Goal: Check status: Check status

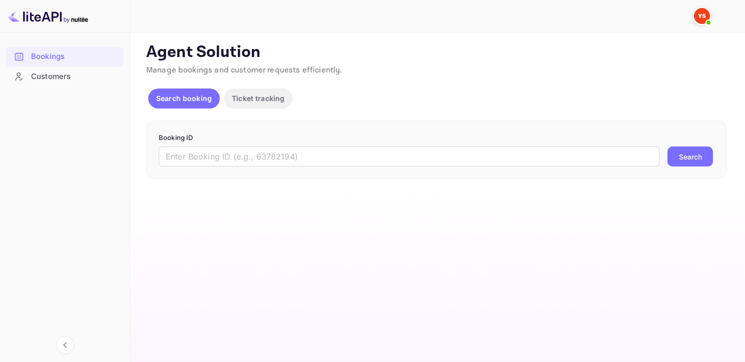
click at [219, 142] on p "Booking ID" at bounding box center [436, 138] width 555 height 10
click at [213, 158] on input "text" at bounding box center [409, 157] width 500 height 20
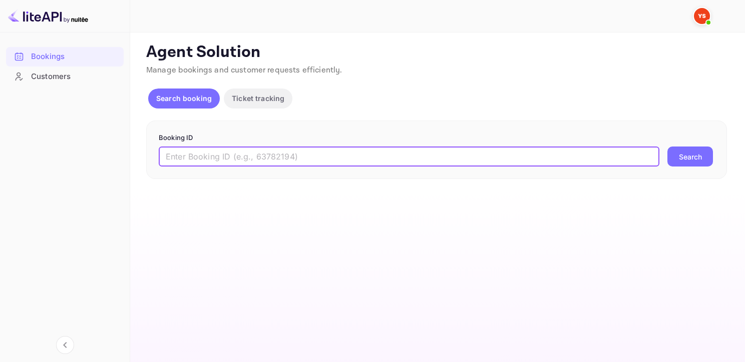
paste input "8536431"
type input "8536431"
click at [667, 147] on button "Search" at bounding box center [690, 157] width 46 height 20
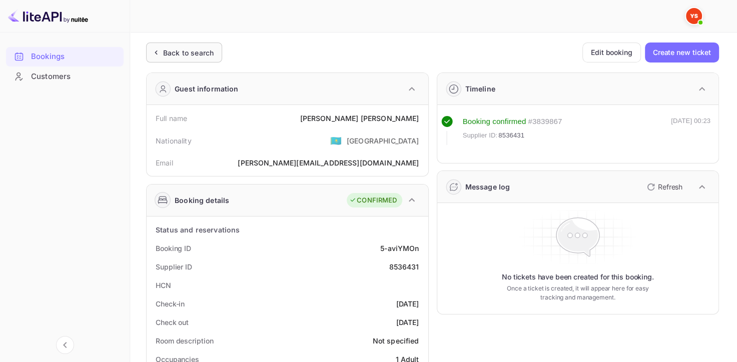
click at [204, 48] on div "Back to search" at bounding box center [188, 53] width 51 height 11
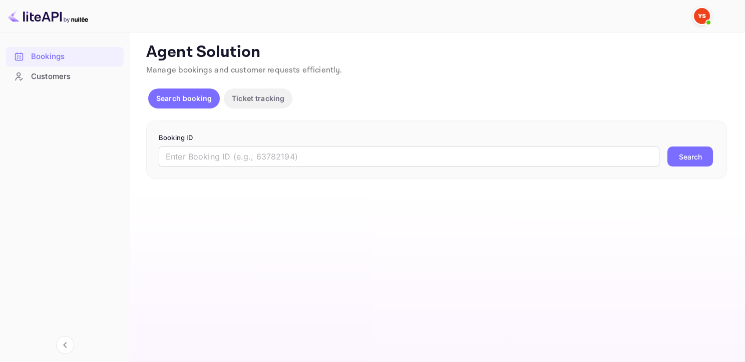
click at [276, 177] on div "Booking ID ​ Search" at bounding box center [436, 150] width 580 height 59
click at [271, 158] on input "text" at bounding box center [409, 157] width 500 height 20
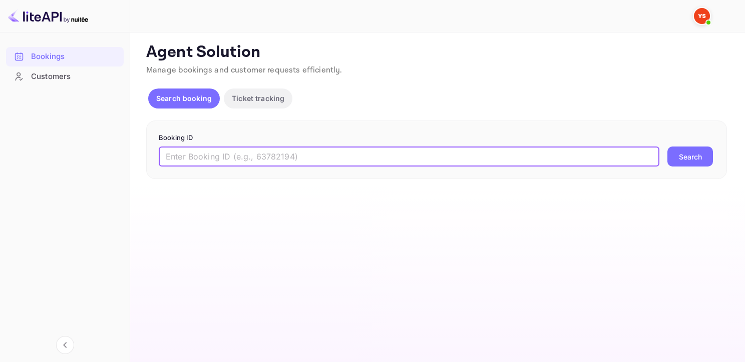
paste input "9423122"
type input "9423122"
click at [667, 147] on button "Search" at bounding box center [690, 157] width 46 height 20
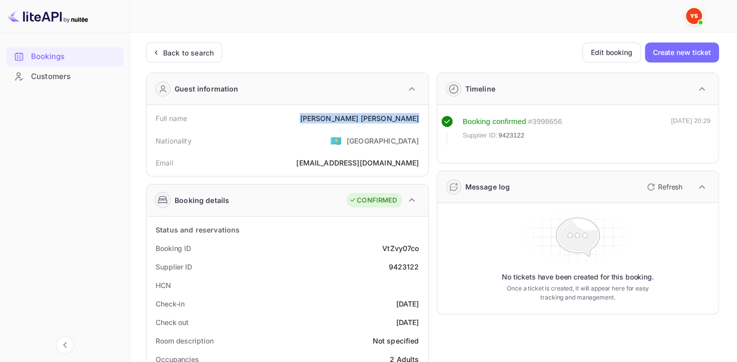
drag, startPoint x: 328, startPoint y: 118, endPoint x: 421, endPoint y: 117, distance: 92.6
click at [422, 117] on div "Full name [PERSON_NAME]" at bounding box center [288, 118] width 274 height 19
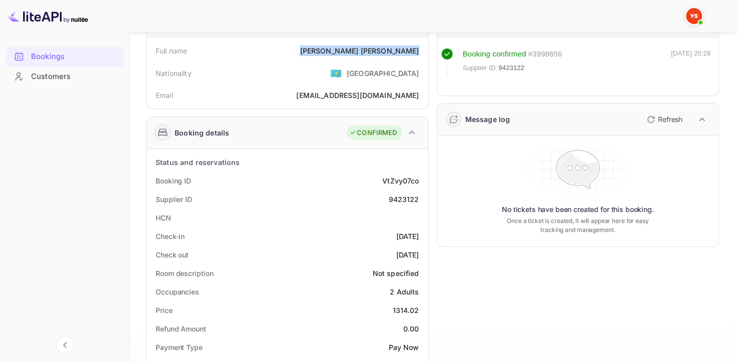
scroll to position [100, 0]
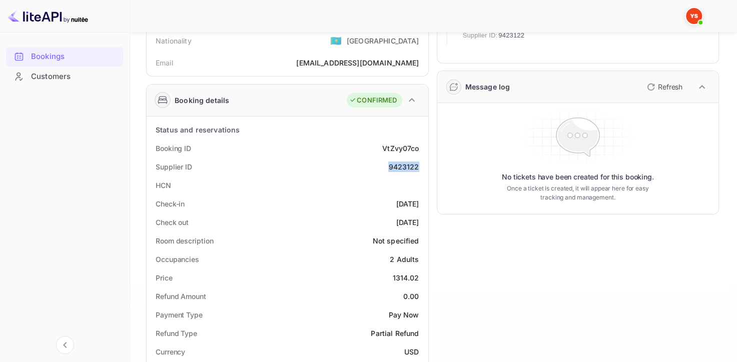
drag, startPoint x: 386, startPoint y: 166, endPoint x: 424, endPoint y: 166, distance: 37.5
click at [424, 166] on div "Supplier ID 9423122" at bounding box center [288, 167] width 274 height 19
copy div "9423122"
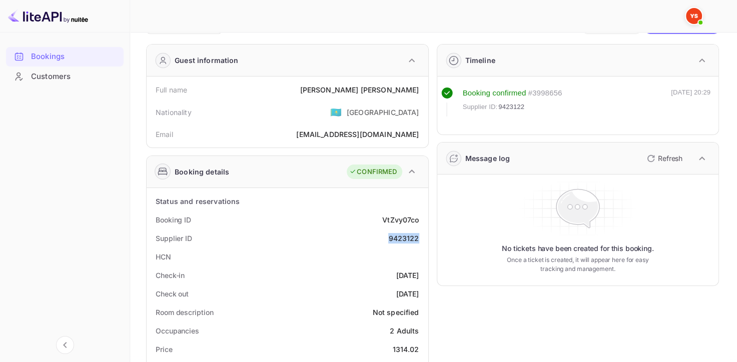
scroll to position [0, 0]
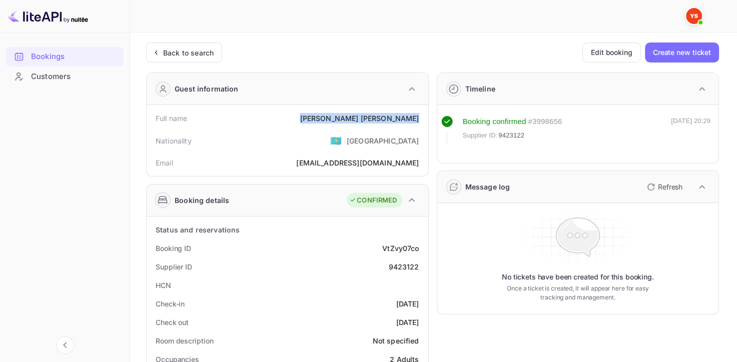
drag, startPoint x: 334, startPoint y: 119, endPoint x: 428, endPoint y: 117, distance: 93.6
click at [428, 117] on div "Full name [PERSON_NAME] Nationality 🇰🇿 [DEMOGRAPHIC_DATA] Email [EMAIL_ADDRESS]…" at bounding box center [288, 140] width 282 height 71
copy div "[PERSON_NAME]"
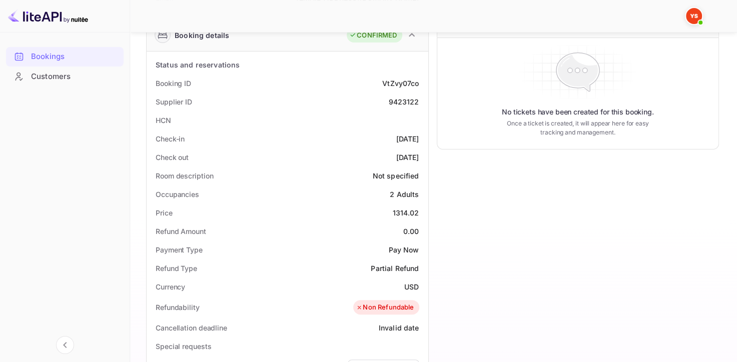
scroll to position [250, 0]
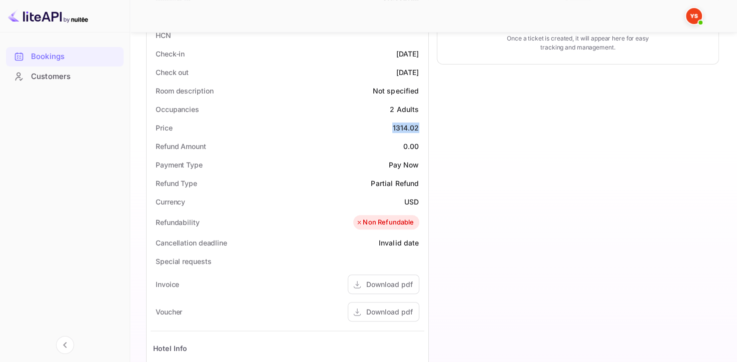
drag, startPoint x: 402, startPoint y: 127, endPoint x: 423, endPoint y: 128, distance: 21.0
click at [423, 128] on div "Price 1314.02" at bounding box center [288, 128] width 274 height 19
copy div "1314.02"
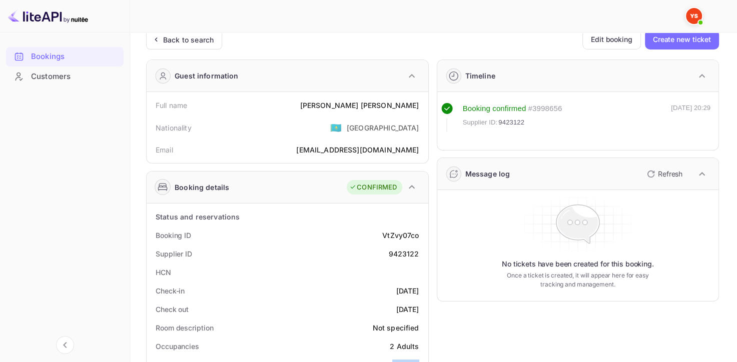
scroll to position [0, 0]
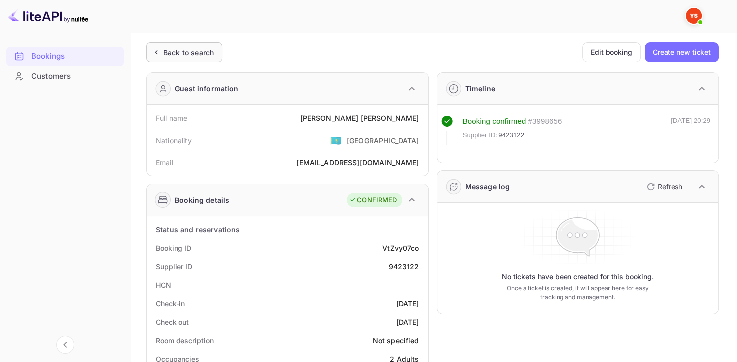
click at [191, 55] on div "Back to search" at bounding box center [188, 53] width 51 height 11
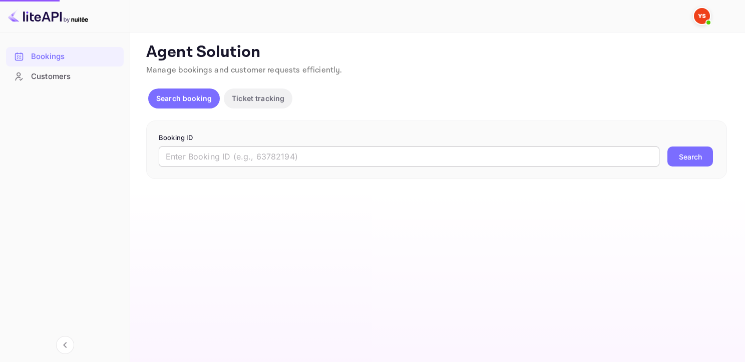
click at [238, 158] on input "text" at bounding box center [409, 157] width 500 height 20
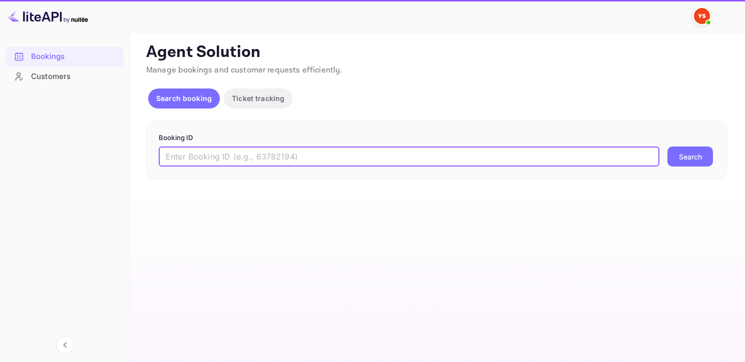
paste input "8960114"
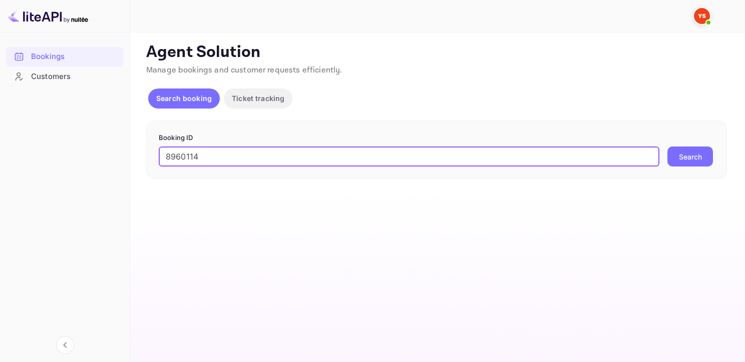
type input "8960114"
click at [667, 147] on button "Search" at bounding box center [690, 157] width 46 height 20
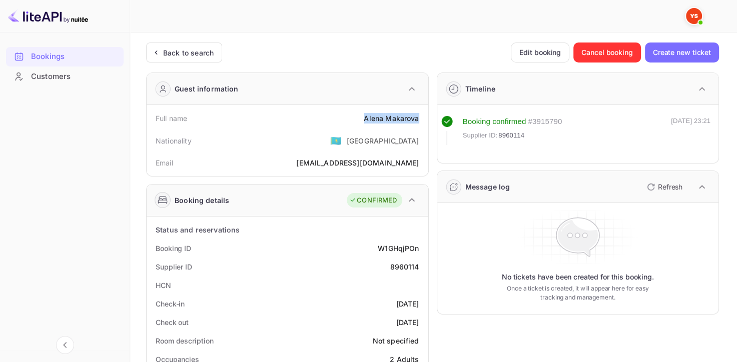
drag, startPoint x: 372, startPoint y: 116, endPoint x: 418, endPoint y: 116, distance: 46.0
click at [418, 116] on div "Full name [PERSON_NAME]" at bounding box center [288, 118] width 274 height 19
drag, startPoint x: 388, startPoint y: 267, endPoint x: 425, endPoint y: 269, distance: 36.6
copy div "8960114"
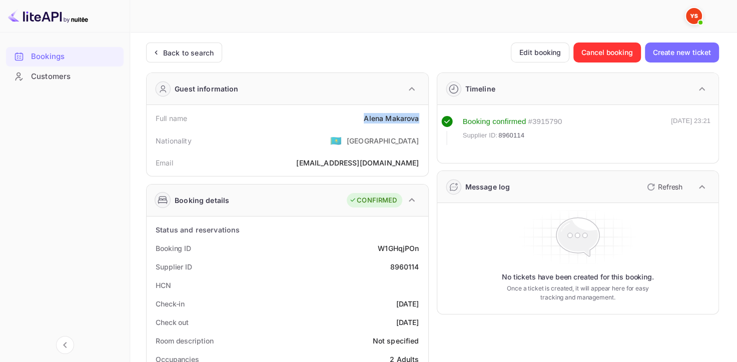
drag, startPoint x: 364, startPoint y: 118, endPoint x: 418, endPoint y: 112, distance: 54.4
click at [418, 112] on div "Full name [PERSON_NAME]" at bounding box center [288, 118] width 274 height 19
copy div "[PERSON_NAME]"
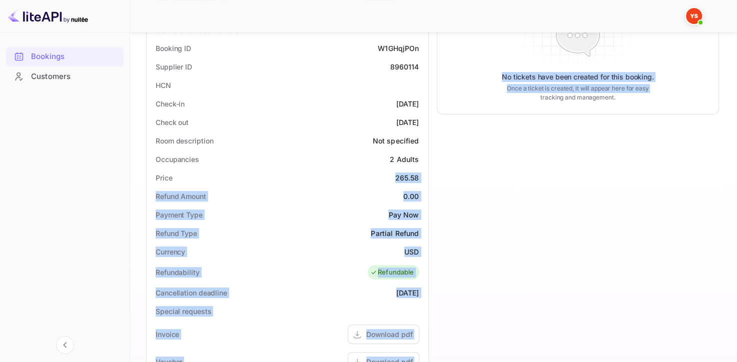
drag, startPoint x: 400, startPoint y: 178, endPoint x: 428, endPoint y: 175, distance: 28.7
click at [428, 175] on div "Guest information Full name [PERSON_NAME] Nationality 🇰🇿 [DEMOGRAPHIC_DATA] Ema…" at bounding box center [428, 219] width 581 height 711
click at [422, 177] on div "Price 265.58" at bounding box center [288, 178] width 274 height 19
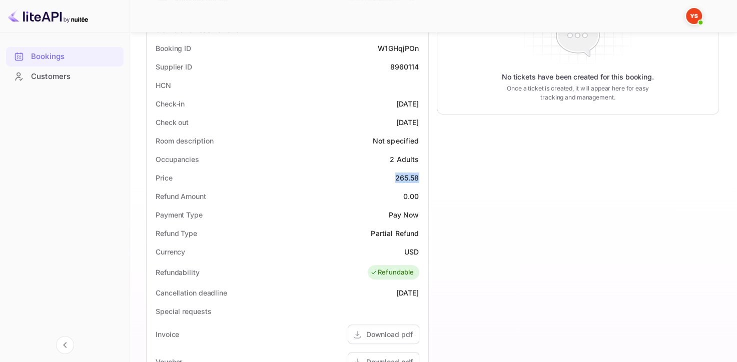
drag, startPoint x: 422, startPoint y: 175, endPoint x: 392, endPoint y: 179, distance: 30.2
click at [392, 179] on div "Price 265.58" at bounding box center [288, 178] width 274 height 19
copy div "265.58"
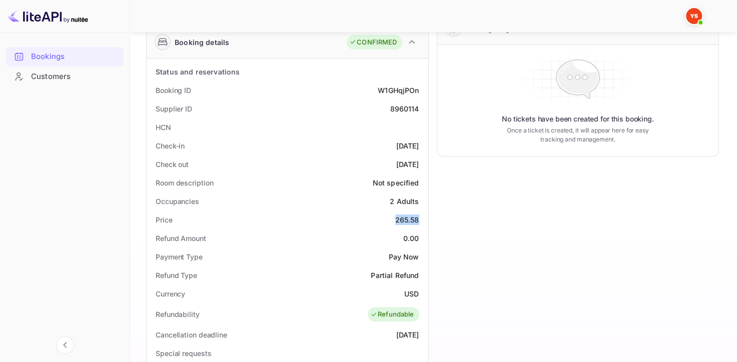
scroll to position [100, 0]
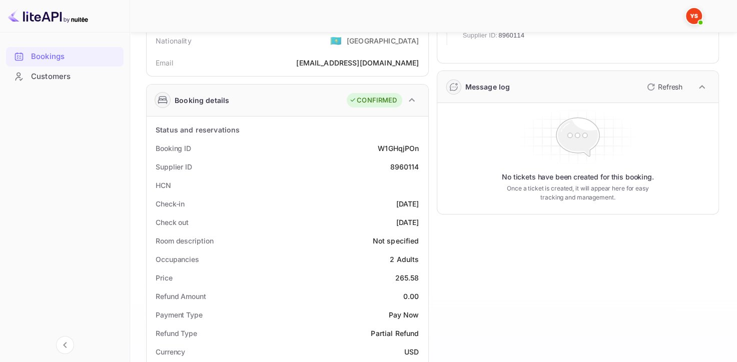
click at [381, 149] on div "W1GHqjPOn" at bounding box center [398, 148] width 41 height 11
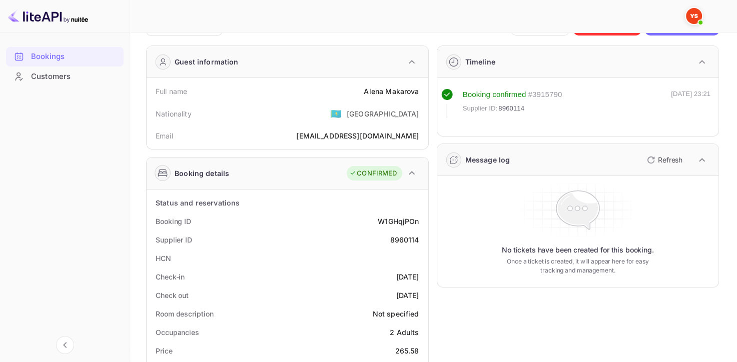
scroll to position [50, 0]
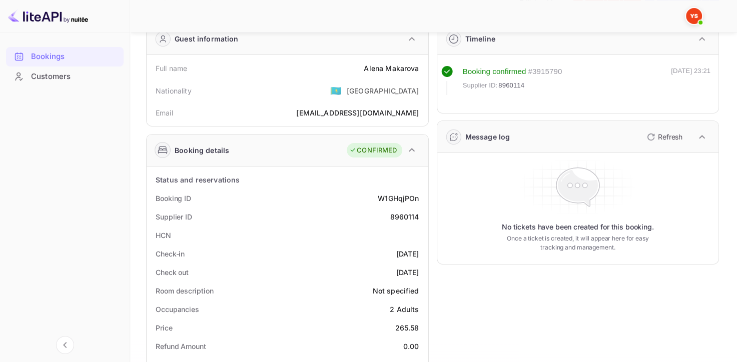
click at [404, 210] on div "Supplier ID 8960114" at bounding box center [288, 217] width 274 height 19
click at [400, 216] on div "8960114" at bounding box center [404, 217] width 29 height 11
copy div "8960114"
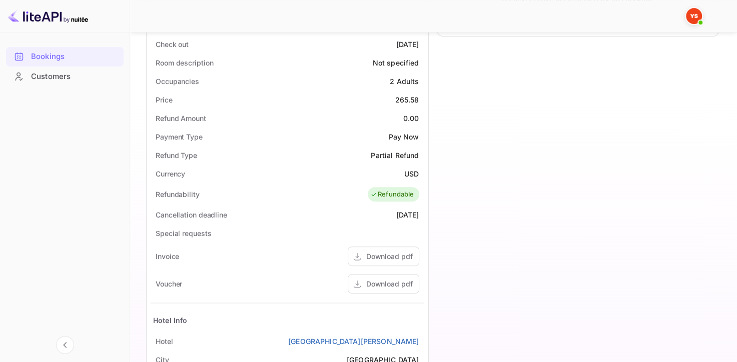
scroll to position [250, 0]
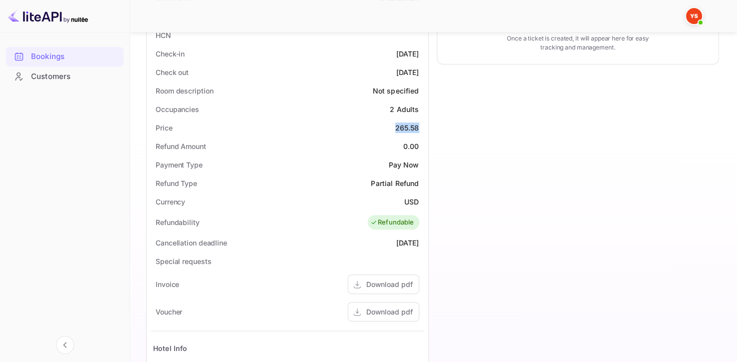
drag, startPoint x: 386, startPoint y: 125, endPoint x: 417, endPoint y: 122, distance: 31.1
click at [418, 122] on div "Price 265.58" at bounding box center [288, 128] width 274 height 19
copy div "265.58"
